Goal: Check status: Check status

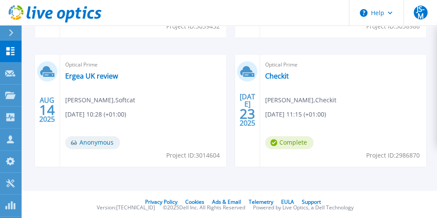
scroll to position [508, 0]
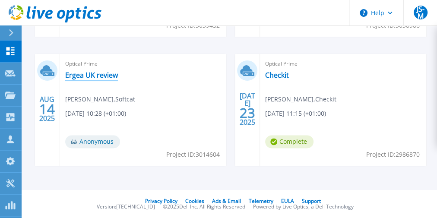
click at [103, 74] on link "Ergea UK review" at bounding box center [91, 75] width 53 height 9
